Goal: Information Seeking & Learning: Learn about a topic

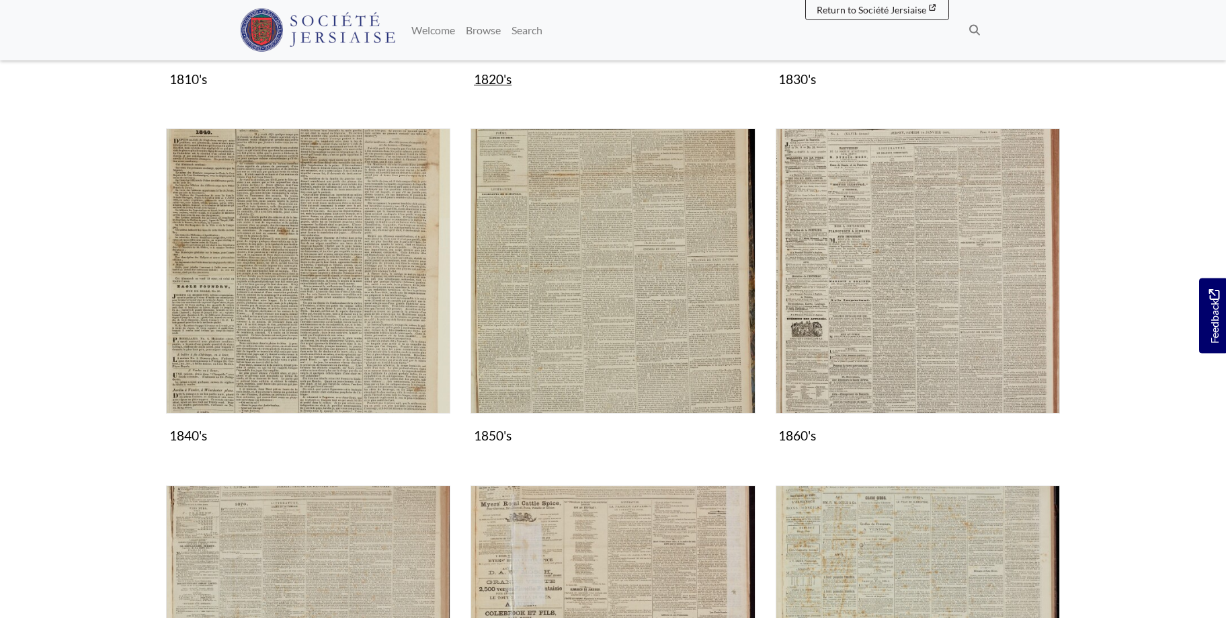
scroll to position [686, 0]
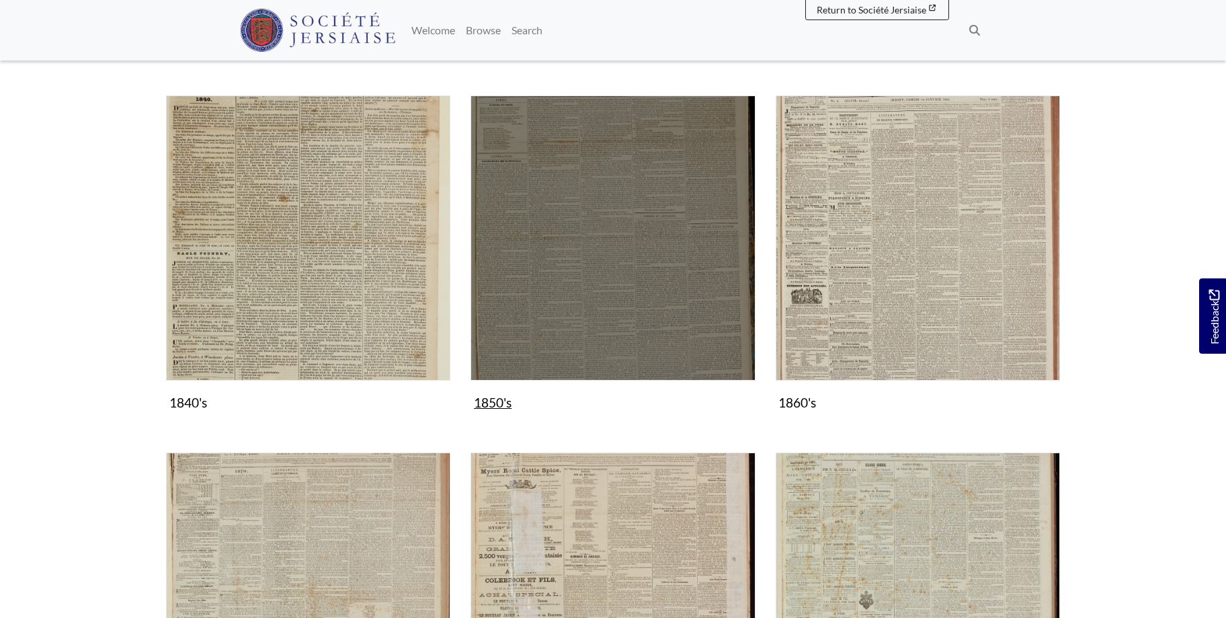
click at [621, 301] on img "Subcollection" at bounding box center [613, 237] width 284 height 284
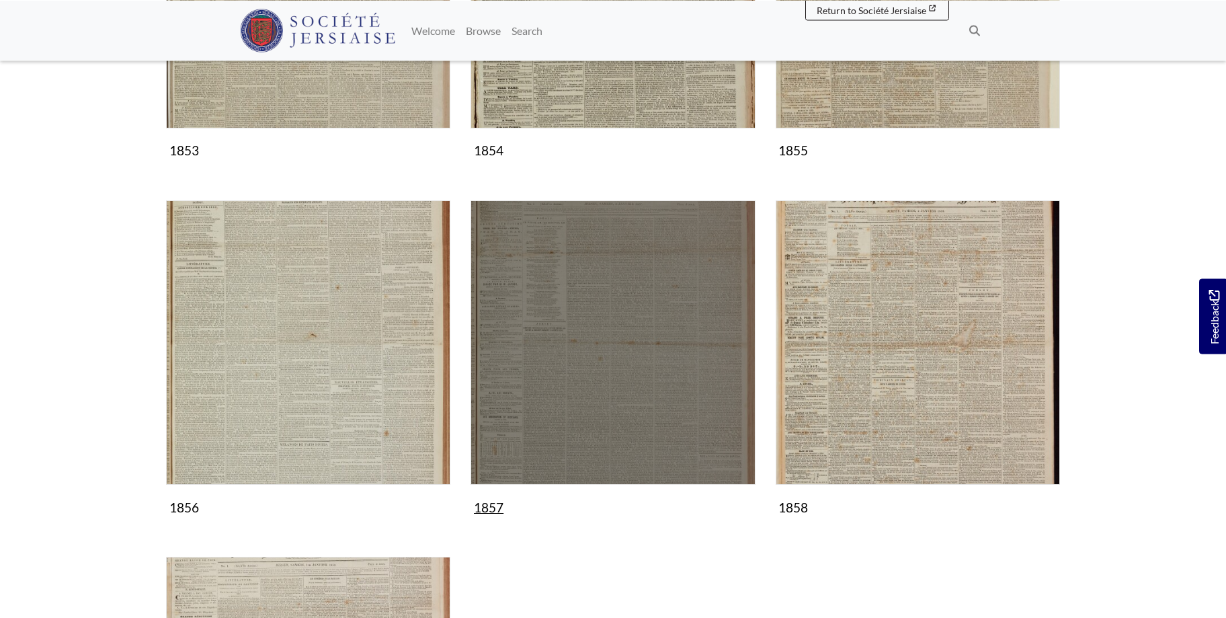
scroll to position [1029, 0]
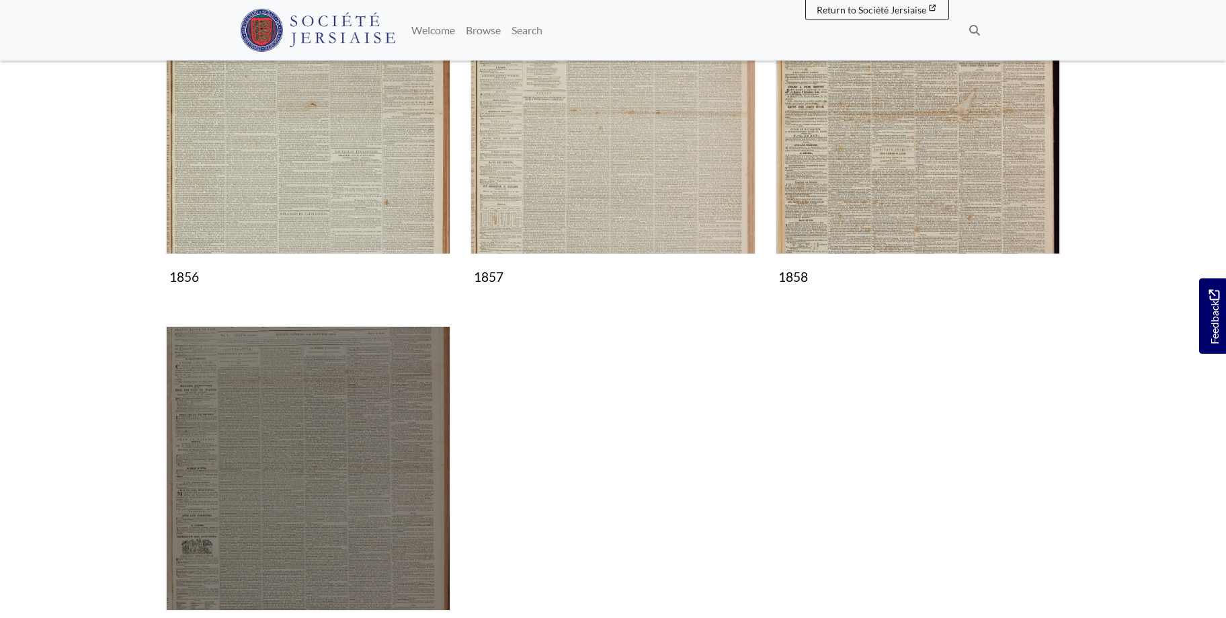
click at [280, 496] on img "Subcollection" at bounding box center [308, 468] width 284 height 284
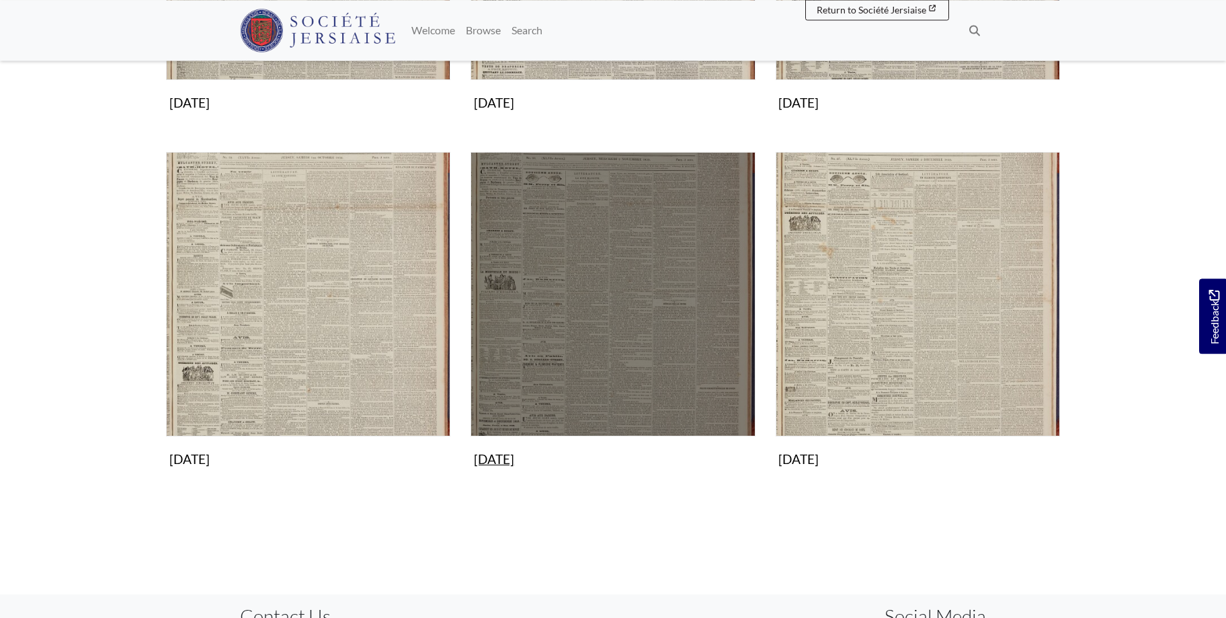
scroll to position [1234, 0]
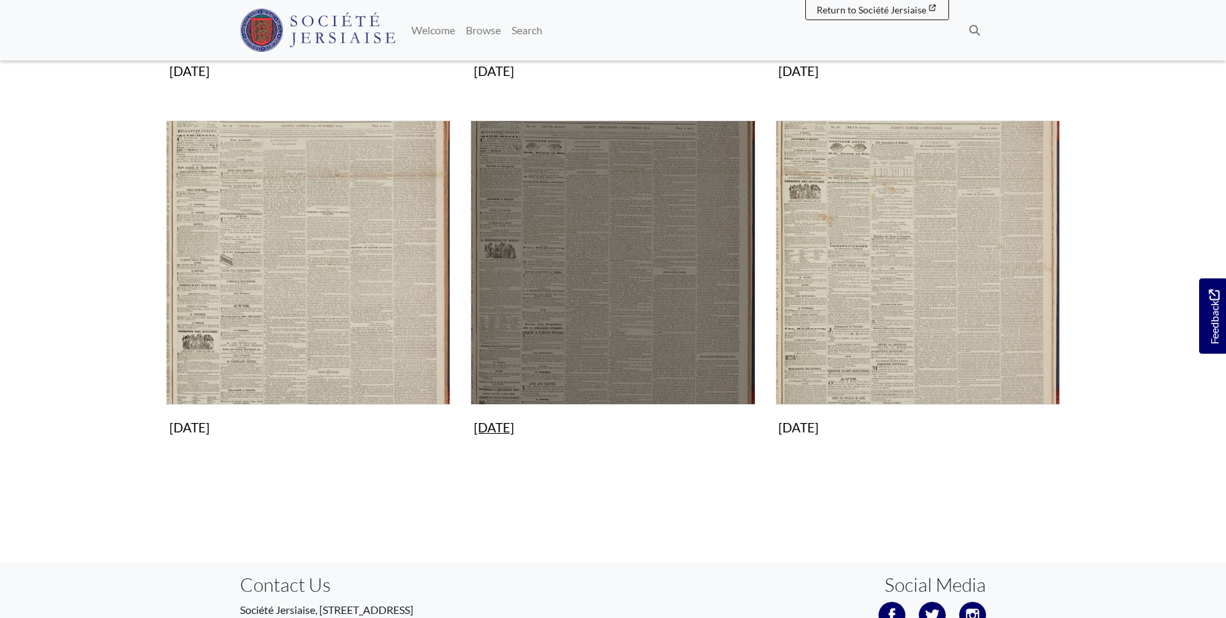
click at [671, 266] on img "Subcollection" at bounding box center [613, 262] width 284 height 284
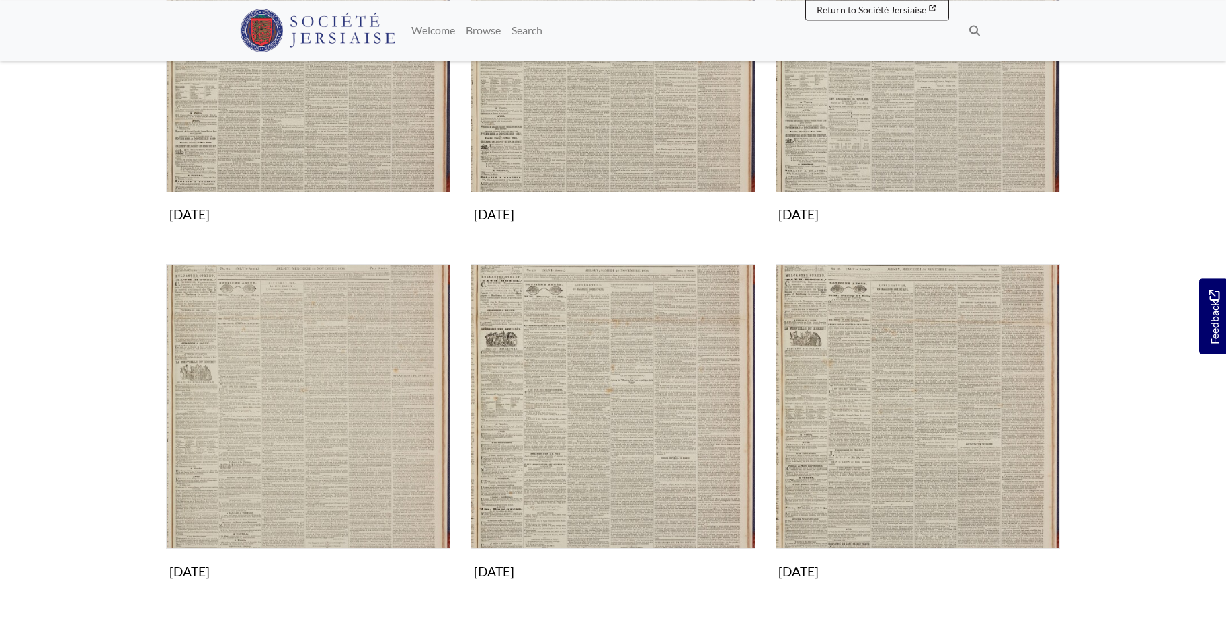
scroll to position [754, 0]
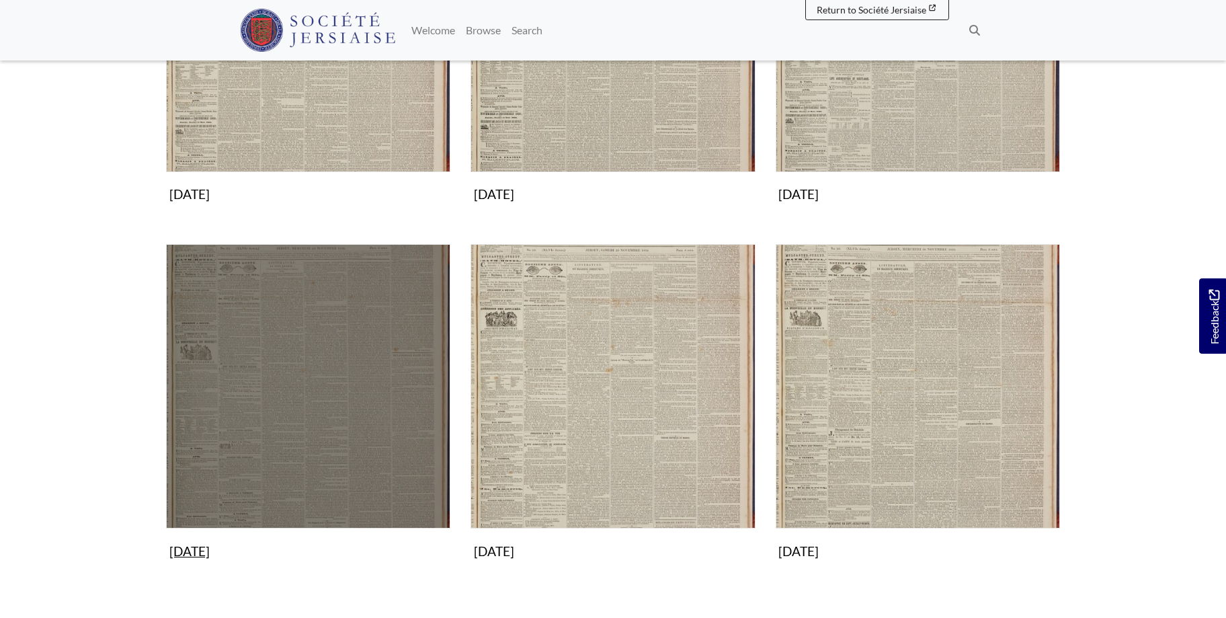
click at [327, 368] on img "Subcollection" at bounding box center [308, 386] width 284 height 284
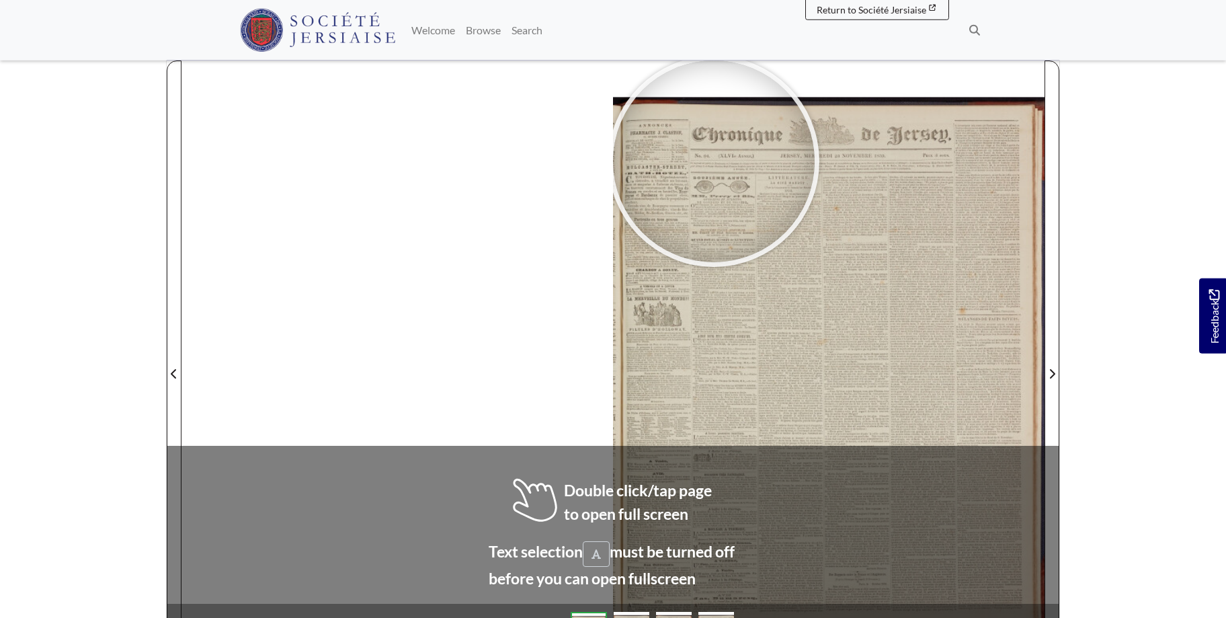
scroll to position [161, 0]
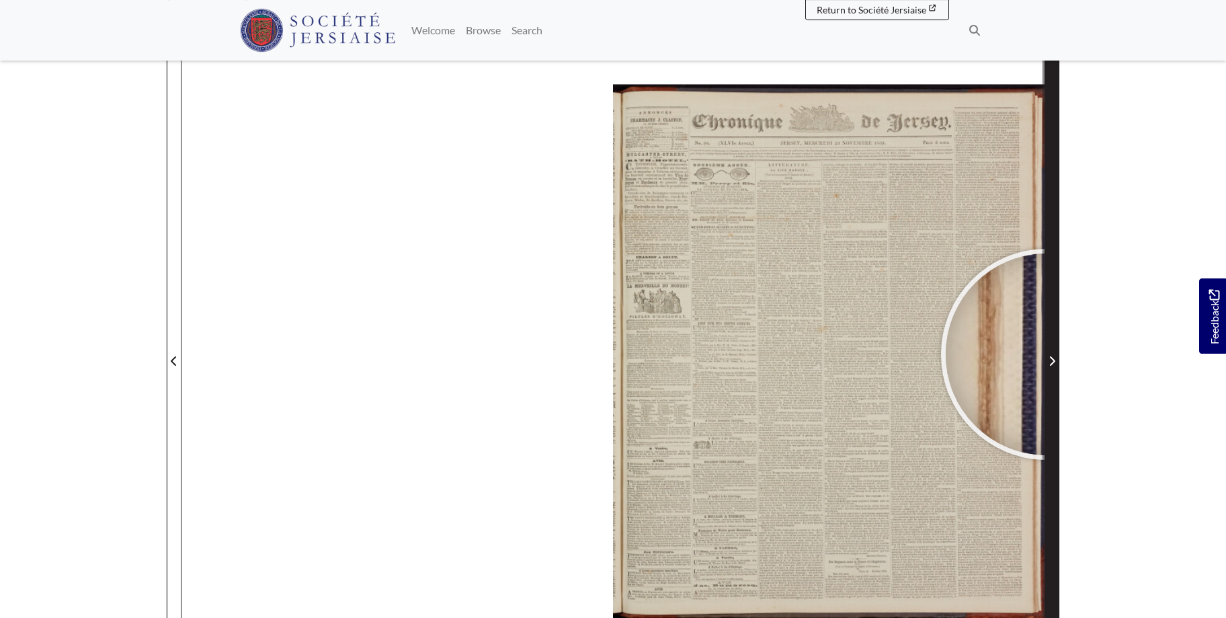
click at [1047, 354] on span "Next Page" at bounding box center [1051, 361] width 13 height 16
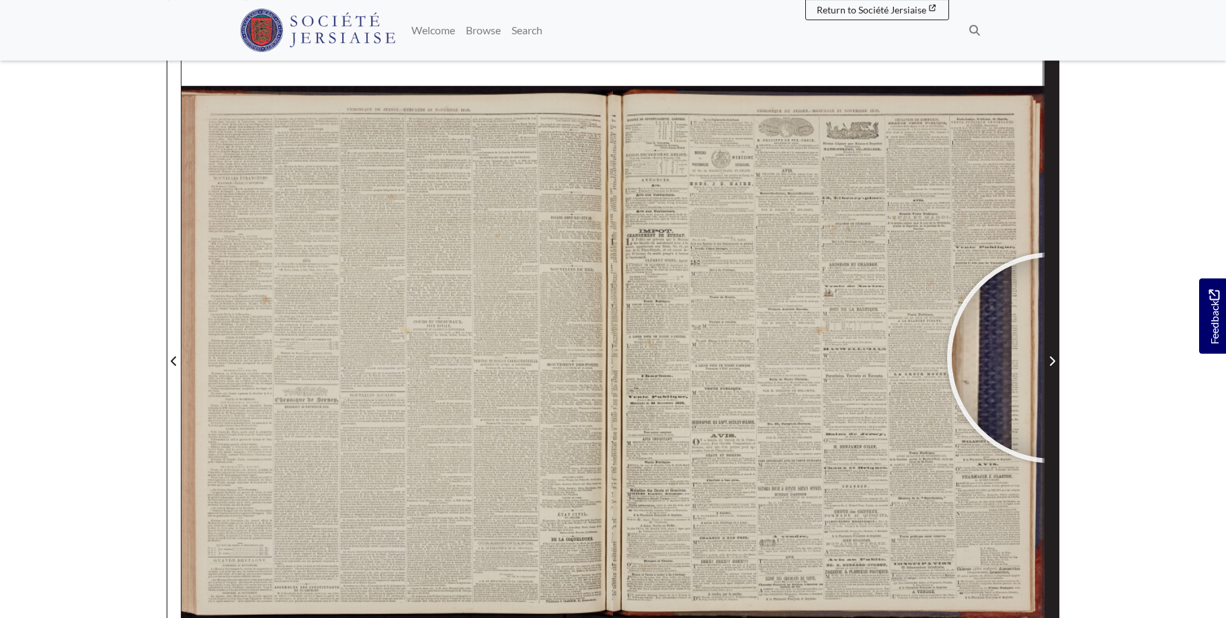
click at [1053, 358] on icon "Next Page" at bounding box center [1052, 361] width 7 height 11
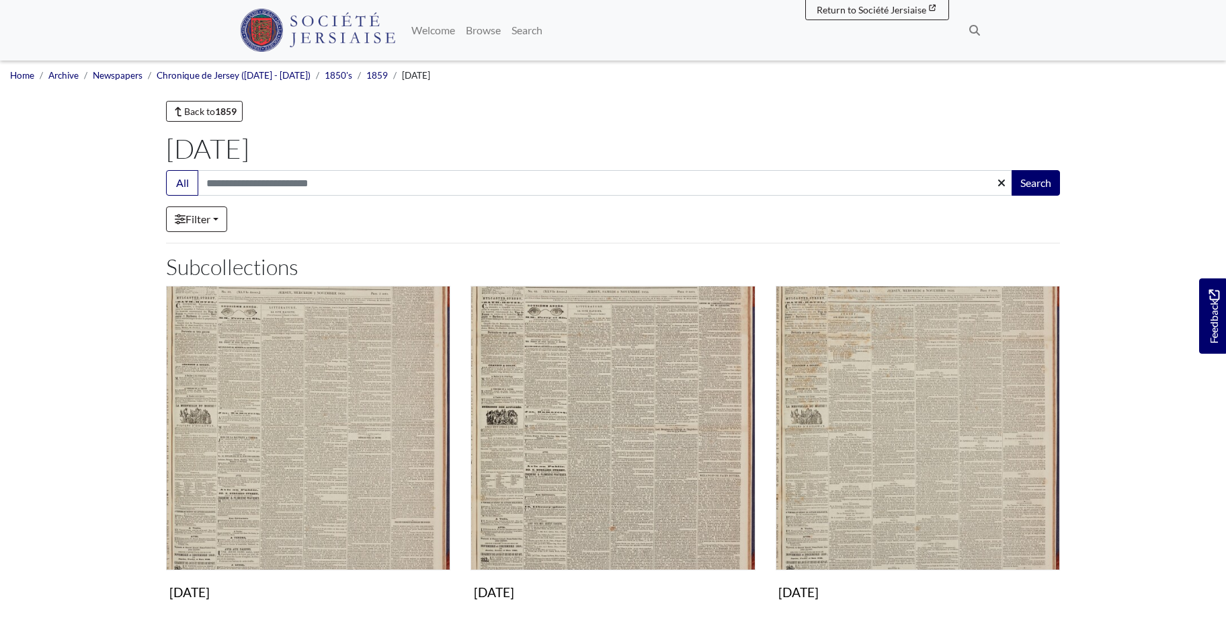
scroll to position [754, 0]
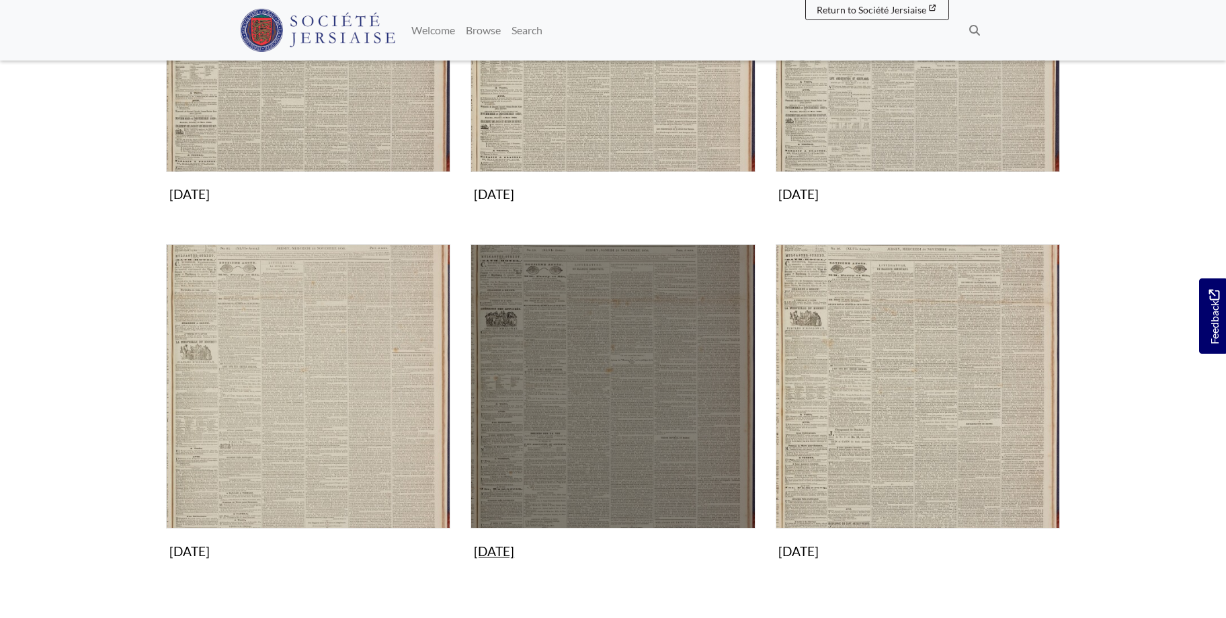
click at [670, 361] on img "Subcollection" at bounding box center [613, 386] width 284 height 284
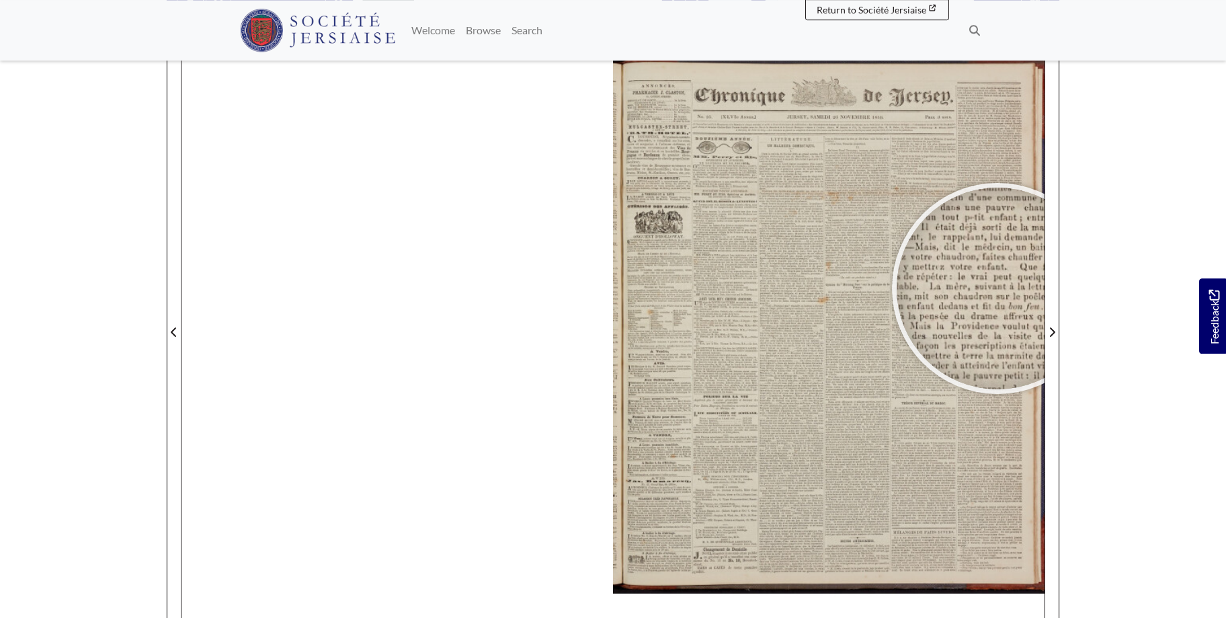
scroll to position [196, 0]
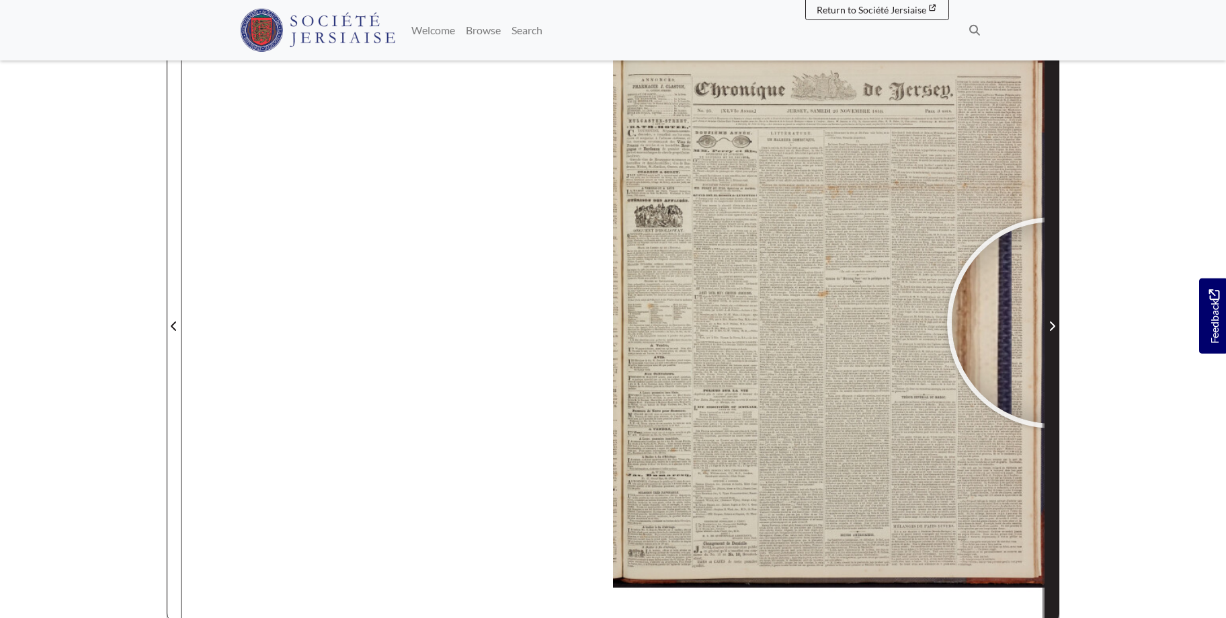
click at [1053, 323] on icon "Next Page" at bounding box center [1052, 326] width 7 height 11
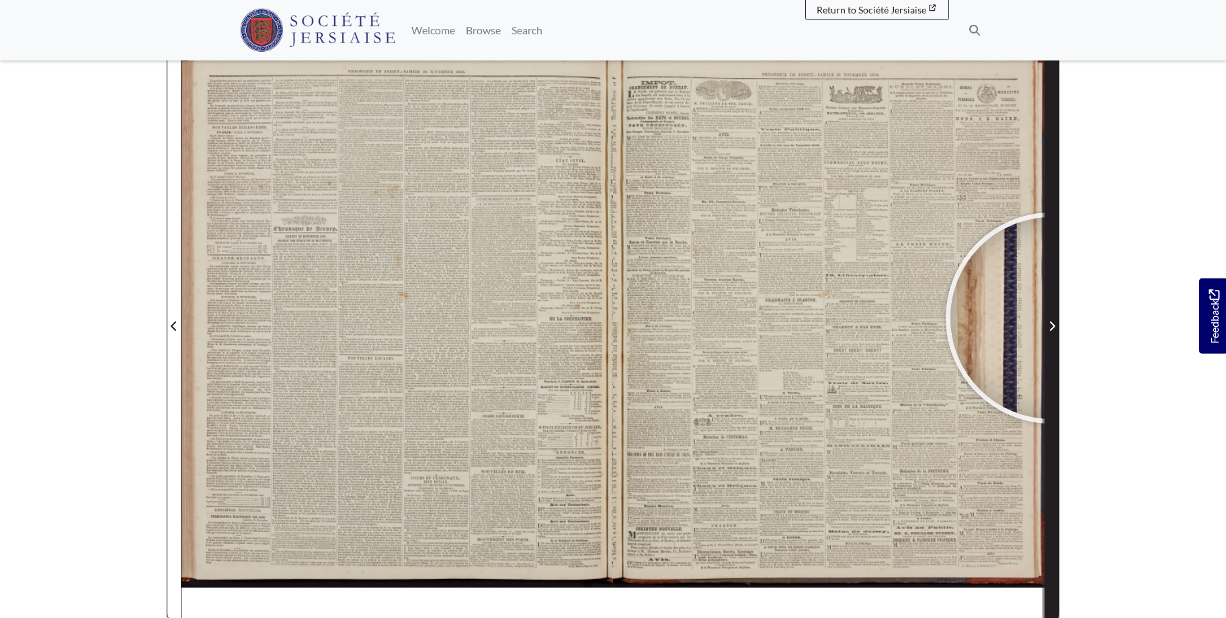
click at [1051, 318] on span "Next Page" at bounding box center [1051, 317] width 13 height 609
